Goal: Information Seeking & Learning: Learn about a topic

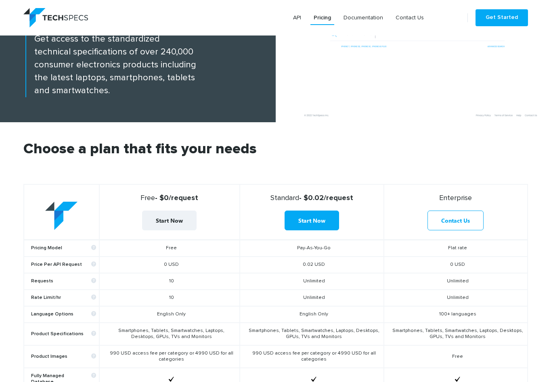
scroll to position [48, 0]
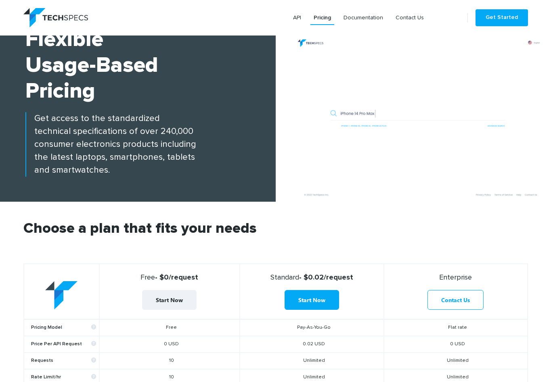
click at [74, 19] on img at bounding box center [55, 17] width 65 height 19
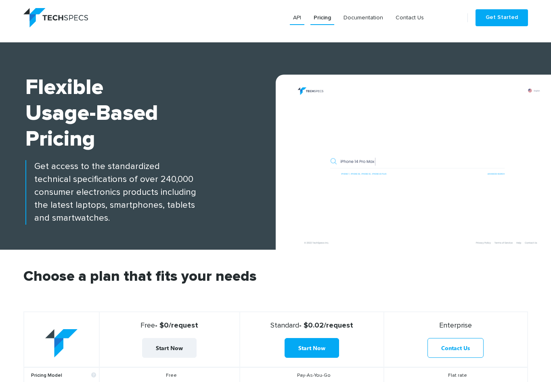
click at [300, 15] on link "API" at bounding box center [297, 17] width 15 height 15
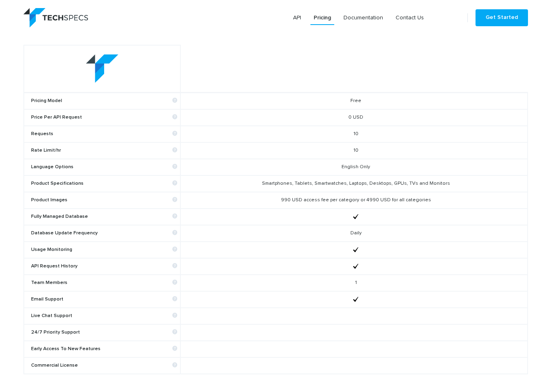
scroll to position [48, 0]
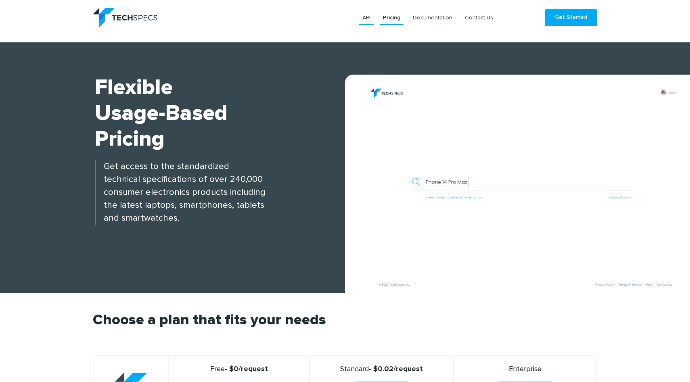
click at [368, 23] on link "API" at bounding box center [366, 17] width 15 height 15
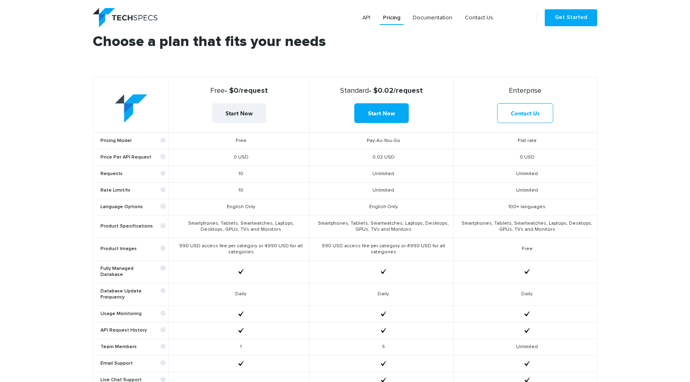
scroll to position [282, 0]
